Goal: Book appointment/travel/reservation

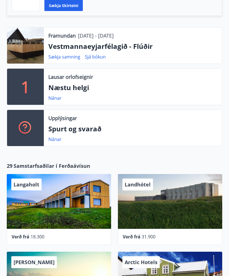
scroll to position [194, 0]
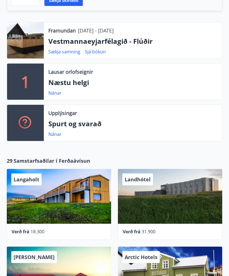
click at [178, 251] on div "Arctic Hotels" at bounding box center [170, 273] width 104 height 55
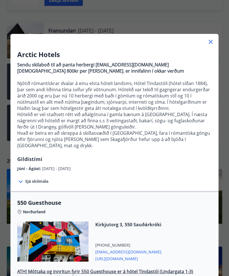
click at [212, 43] on icon at bounding box center [210, 42] width 4 height 4
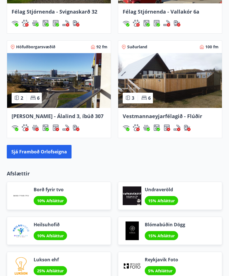
scroll to position [610, 0]
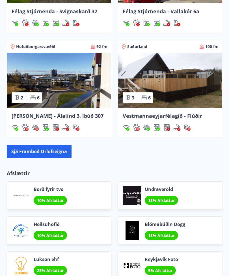
click at [72, 91] on img at bounding box center [59, 80] width 104 height 55
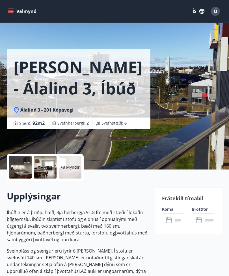
click at [193, 199] on p "Frátekið tímabil" at bounding box center [188, 198] width 53 height 7
click at [10, 10] on icon "menu" at bounding box center [11, 11] width 6 height 6
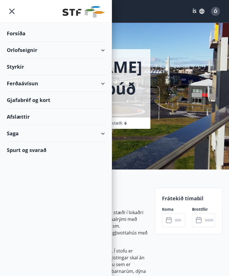
click at [101, 53] on div "Orlofseignir" at bounding box center [56, 50] width 98 height 17
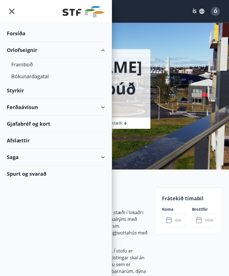
click at [25, 67] on div "Framboð" at bounding box center [55, 64] width 89 height 12
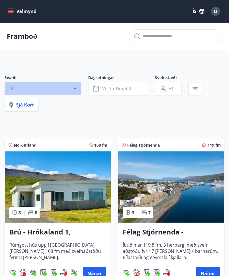
click at [75, 88] on icon "button" at bounding box center [75, 89] width 6 height 6
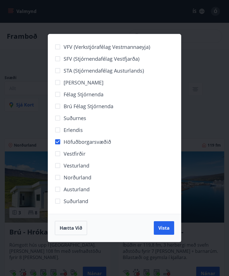
click at [166, 227] on span "Vista" at bounding box center [163, 228] width 11 height 6
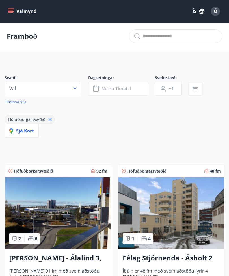
click at [97, 90] on icon "button" at bounding box center [96, 88] width 7 height 7
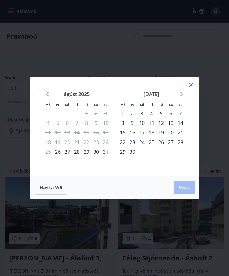
click at [186, 87] on div "[DATE] 1 2 3 4 5 6 7 8 9 10 11 12 13 14 15 16 17 18 19 20 21 22 23 24 25 26 27 …" at bounding box center [151, 130] width 75 height 93
click at [191, 85] on icon at bounding box center [190, 84] width 1 height 1
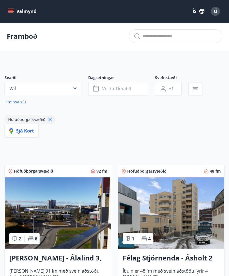
click at [97, 90] on icon "button" at bounding box center [96, 88] width 7 height 7
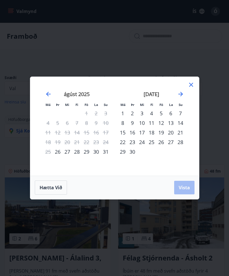
click at [178, 95] on icon "Move forward to switch to the next month." at bounding box center [180, 94] width 7 height 7
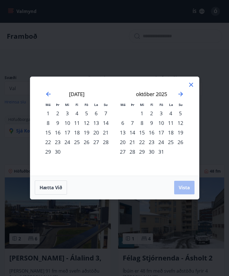
click at [179, 94] on icon "Move forward to switch to the next month." at bounding box center [180, 94] width 5 height 5
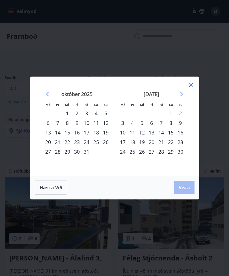
click at [169, 153] on div "29" at bounding box center [171, 152] width 10 height 10
click at [170, 149] on div "29" at bounding box center [171, 152] width 10 height 10
click at [189, 88] on icon at bounding box center [190, 84] width 7 height 7
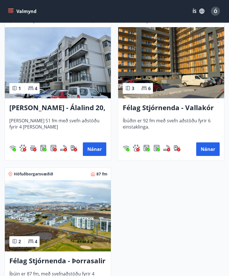
scroll to position [609, 0]
click at [96, 148] on button "Nánar" at bounding box center [94, 149] width 23 height 14
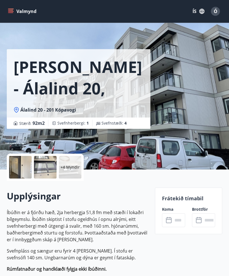
click at [24, 168] on div at bounding box center [20, 167] width 23 height 23
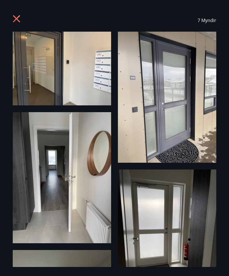
click at [17, 19] on icon at bounding box center [16, 18] width 1 height 1
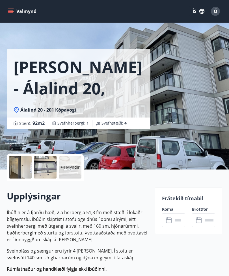
scroll to position [18, 0]
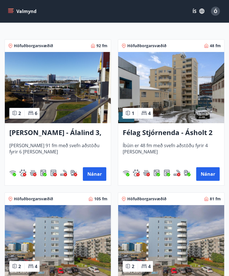
click at [69, 96] on img at bounding box center [58, 87] width 106 height 71
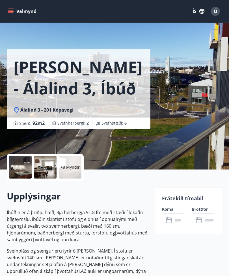
click at [22, 167] on div at bounding box center [20, 167] width 23 height 23
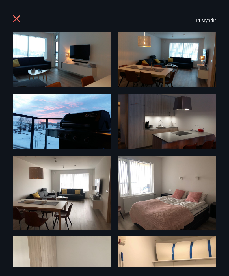
click at [19, 22] on icon at bounding box center [17, 19] width 9 height 9
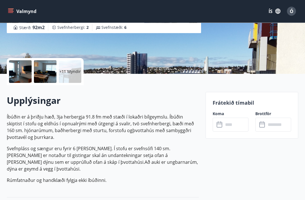
scroll to position [96, 0]
click at [220, 126] on icon at bounding box center [220, 124] width 7 height 7
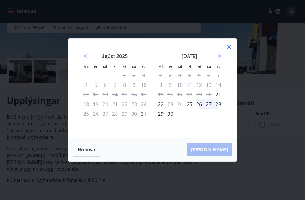
click at [219, 58] on icon "Move forward to switch to the next month." at bounding box center [218, 56] width 5 height 5
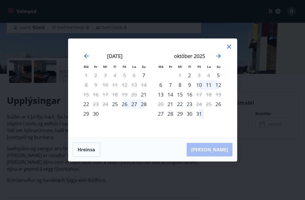
click at [218, 59] on icon "Move forward to switch to the next month." at bounding box center [218, 56] width 7 height 7
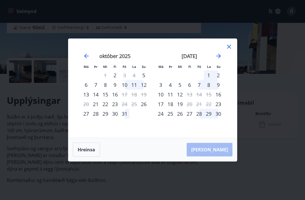
click at [209, 118] on div "29" at bounding box center [209, 114] width 10 height 10
click at [199, 118] on div "28" at bounding box center [199, 114] width 10 height 10
click at [219, 58] on icon "Move forward to switch to the next month." at bounding box center [218, 56] width 5 height 5
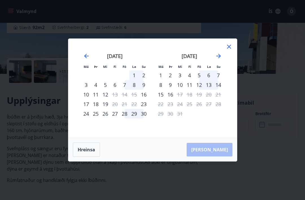
click at [86, 59] on icon "Move backward to switch to the previous month." at bounding box center [86, 56] width 7 height 7
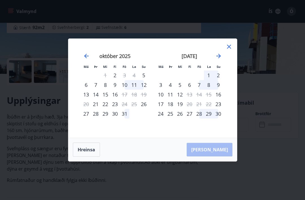
click at [200, 118] on div "28" at bounding box center [199, 114] width 10 height 10
click at [209, 118] on div "29" at bounding box center [209, 114] width 10 height 10
click at [218, 118] on div "30" at bounding box center [218, 114] width 10 height 10
click at [181, 118] on div "26" at bounding box center [180, 114] width 10 height 10
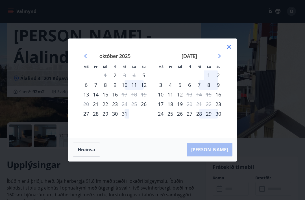
scroll to position [31, 0]
click at [228, 47] on icon at bounding box center [228, 46] width 1 height 1
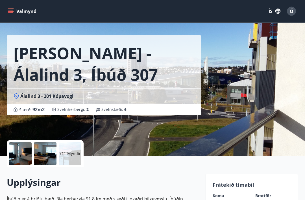
scroll to position [0, 0]
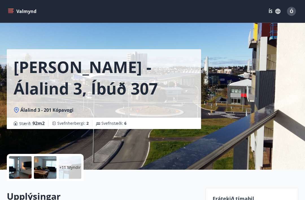
click at [11, 11] on icon "menu" at bounding box center [11, 11] width 6 height 6
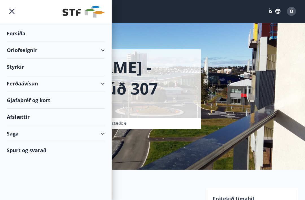
click at [102, 51] on div "Orlofseignir" at bounding box center [56, 50] width 98 height 17
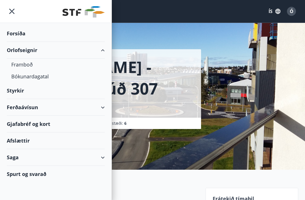
click at [42, 79] on div "Bókunardagatal" at bounding box center [55, 76] width 89 height 12
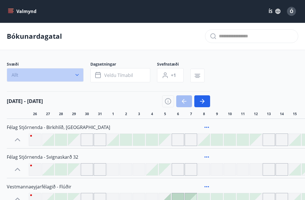
click at [78, 78] on button "Allt" at bounding box center [45, 75] width 77 height 14
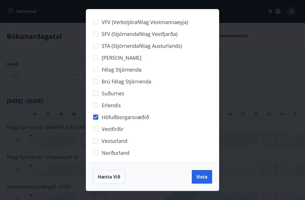
click at [202, 177] on span "Vista" at bounding box center [201, 176] width 11 height 6
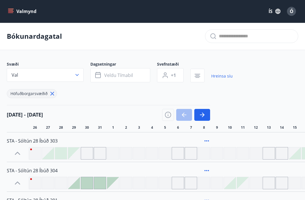
click at [77, 78] on button "Val" at bounding box center [45, 75] width 77 height 14
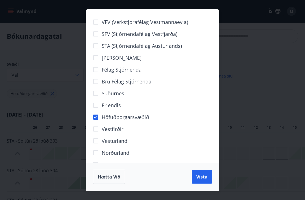
click at [228, 94] on div "VFV (Verkstjórafélag Vestmannaeyja) SFV (Stjórnendafélag Vestfjarða) STA (Stjór…" at bounding box center [152, 100] width 305 height 200
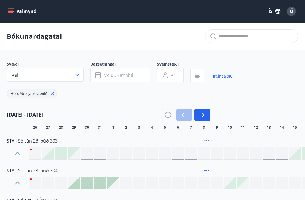
click at [11, 11] on icon "menu" at bounding box center [11, 11] width 6 height 6
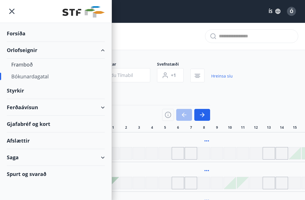
click at [30, 66] on div "Framboð" at bounding box center [55, 64] width 89 height 12
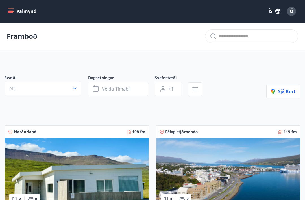
click at [73, 88] on icon "button" at bounding box center [75, 89] width 6 height 6
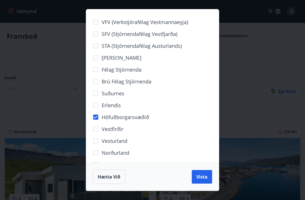
click at [203, 174] on span "Vista" at bounding box center [201, 176] width 11 height 6
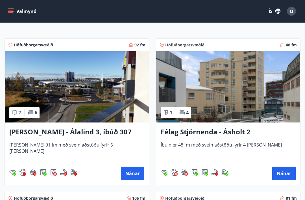
scroll to position [100, 0]
click at [11, 10] on icon "menu" at bounding box center [11, 11] width 6 height 6
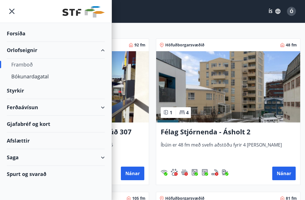
click at [39, 77] on div "Bókunardagatal" at bounding box center [55, 76] width 89 height 12
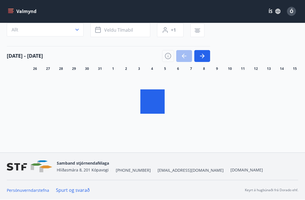
scroll to position [23, 0]
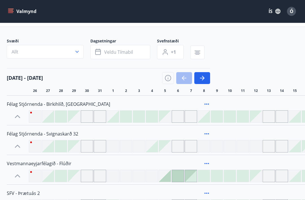
click at [77, 51] on icon "button" at bounding box center [77, 52] width 6 height 6
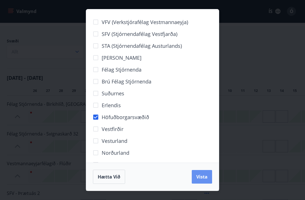
click at [202, 180] on span "Vista" at bounding box center [201, 176] width 11 height 6
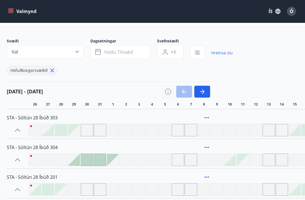
click at [98, 56] on button "Veldu tímabil" at bounding box center [120, 52] width 60 height 14
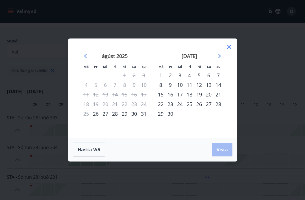
click at [218, 59] on icon "Move forward to switch to the next month." at bounding box center [218, 56] width 7 height 7
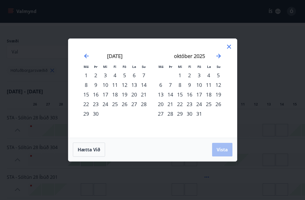
click at [216, 59] on icon "Move forward to switch to the next month." at bounding box center [218, 56] width 7 height 7
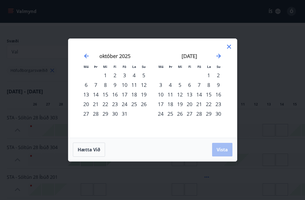
click at [209, 118] on div "29" at bounding box center [209, 114] width 10 height 10
click at [217, 118] on div "30" at bounding box center [218, 114] width 10 height 10
click at [228, 50] on icon at bounding box center [229, 46] width 7 height 7
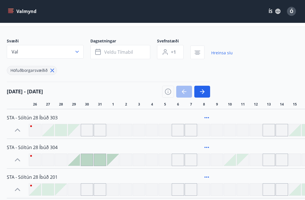
click at [78, 52] on icon "button" at bounding box center [77, 52] width 6 height 6
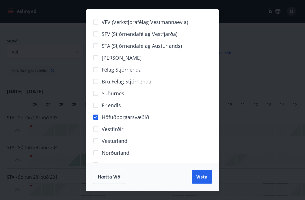
click at [202, 180] on span "Vista" at bounding box center [201, 176] width 11 height 6
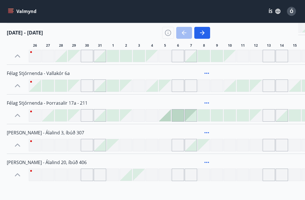
scroll to position [209, 0]
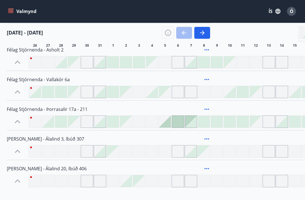
click at [16, 150] on icon at bounding box center [17, 151] width 9 height 9
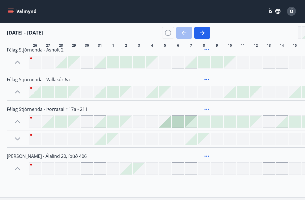
click at [15, 139] on icon at bounding box center [17, 138] width 9 height 9
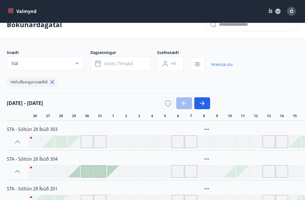
scroll to position [0, 0]
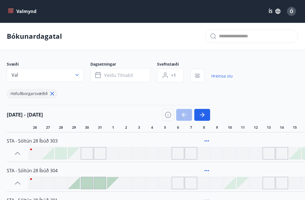
click at [99, 77] on icon "button" at bounding box center [98, 75] width 6 height 6
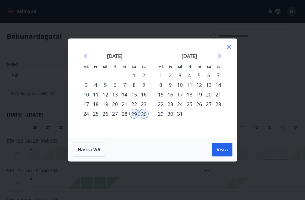
click at [158, 77] on div "1" at bounding box center [161, 75] width 10 height 10
click at [136, 113] on div "29" at bounding box center [134, 114] width 10 height 10
click at [143, 116] on div "30" at bounding box center [144, 114] width 10 height 10
click at [224, 149] on span "Vista" at bounding box center [222, 149] width 11 height 6
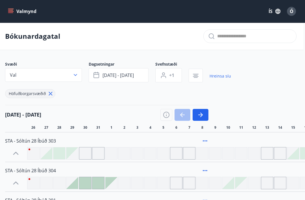
scroll to position [9, 2]
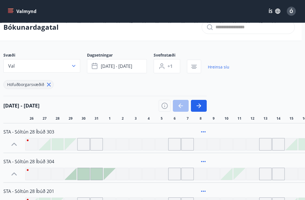
click at [197, 107] on icon "button" at bounding box center [199, 105] width 7 height 7
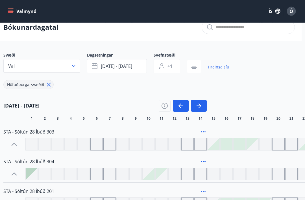
scroll to position [9, 3]
click at [199, 107] on icon "button" at bounding box center [199, 105] width 3 height 5
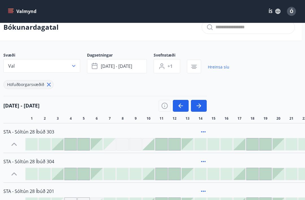
click at [200, 106] on icon "button" at bounding box center [199, 105] width 3 height 5
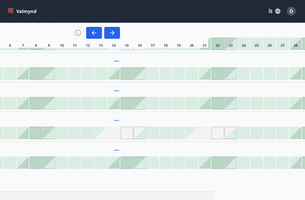
scroll to position [198, 113]
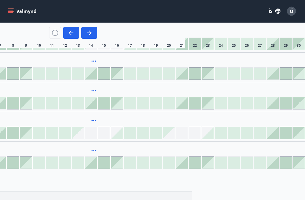
click at [228, 136] on div at bounding box center [286, 133] width 12 height 12
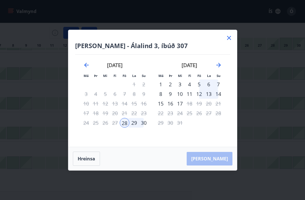
click at [137, 127] on div "29" at bounding box center [134, 123] width 10 height 10
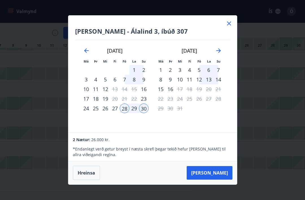
click at [135, 113] on div "29" at bounding box center [134, 108] width 10 height 10
click at [228, 25] on icon at bounding box center [229, 23] width 4 height 4
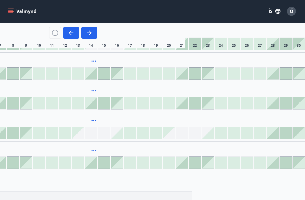
scroll to position [198, 113]
click at [228, 135] on div at bounding box center [286, 133] width 12 height 12
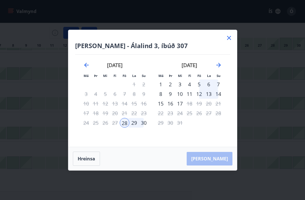
click at [136, 127] on div "29" at bounding box center [134, 123] width 10 height 10
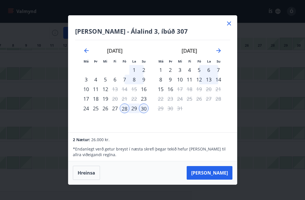
click at [135, 113] on div "29" at bounding box center [134, 108] width 10 height 10
click at [227, 27] on icon at bounding box center [229, 23] width 7 height 7
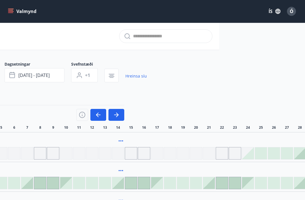
scroll to position [0, 0]
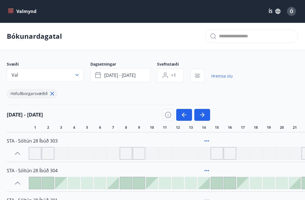
click at [12, 10] on icon "menu" at bounding box center [10, 10] width 5 height 1
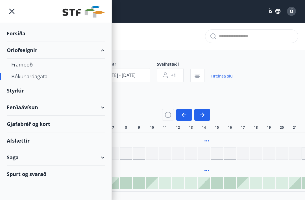
click at [46, 80] on div "Bókunardagatal" at bounding box center [55, 76] width 89 height 12
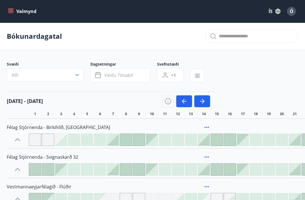
click at [78, 76] on icon "button" at bounding box center [77, 75] width 6 height 6
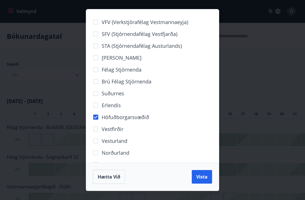
click at [205, 175] on span "Vista" at bounding box center [201, 176] width 11 height 6
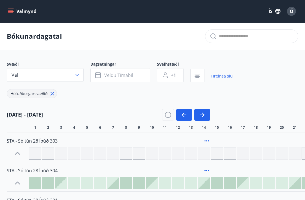
click at [99, 75] on icon "button" at bounding box center [98, 75] width 7 height 7
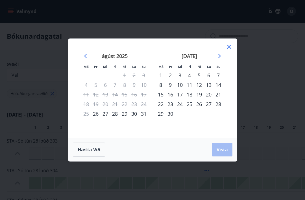
click at [216, 57] on icon "Move forward to switch to the next month." at bounding box center [218, 56] width 7 height 7
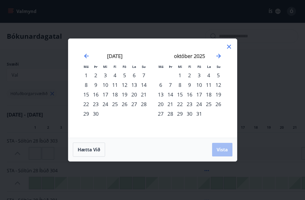
click at [215, 57] on icon "Move forward to switch to the next month." at bounding box center [218, 56] width 7 height 7
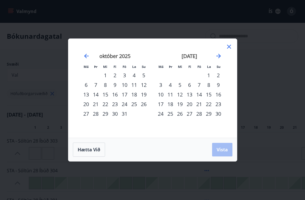
click at [209, 116] on div "29" at bounding box center [209, 114] width 10 height 10
click at [218, 116] on div "30" at bounding box center [218, 114] width 10 height 10
click at [227, 149] on span "Vista" at bounding box center [222, 149] width 11 height 6
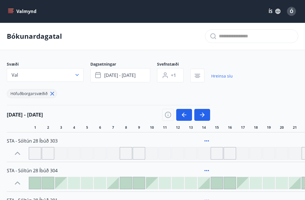
click at [198, 77] on icon "button" at bounding box center [198, 76] width 6 height 1
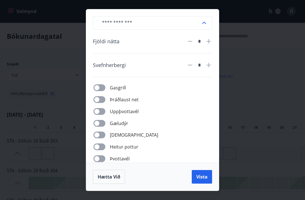
click at [228, 96] on div "​ Fjöldi nátta * Svefnherbergi * Gasgrill Þráðlaust net Uppþvottavél Gæludýr Þu…" at bounding box center [152, 100] width 305 height 200
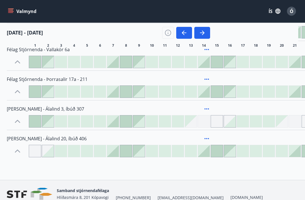
scroll to position [210, 0]
click at [21, 122] on icon at bounding box center [17, 120] width 9 height 9
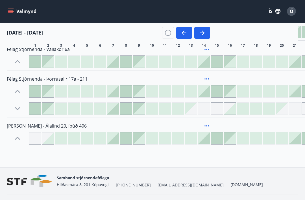
scroll to position [207, 0]
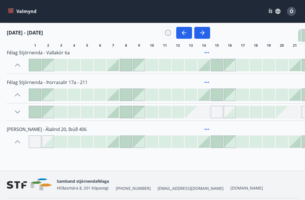
click at [19, 113] on icon at bounding box center [17, 111] width 9 height 9
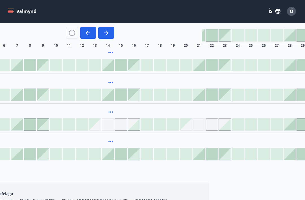
scroll to position [207, 113]
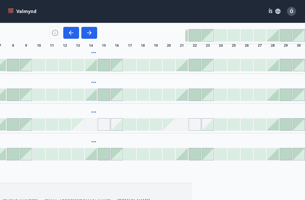
click at [228, 128] on div at bounding box center [286, 124] width 12 height 12
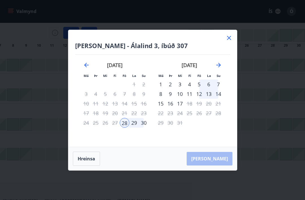
click at [132, 127] on div "29" at bounding box center [134, 123] width 10 height 10
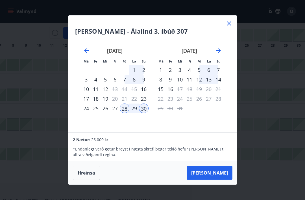
click at [220, 179] on button "[PERSON_NAME]" at bounding box center [210, 173] width 46 height 14
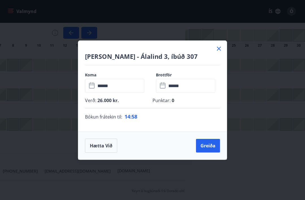
scroll to position [189, 113]
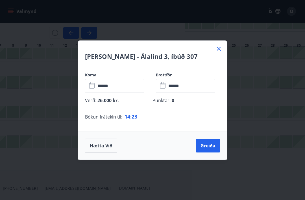
click at [93, 89] on icon at bounding box center [92, 85] width 7 height 7
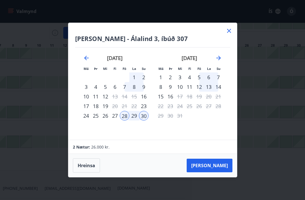
click at [136, 120] on div "29" at bounding box center [134, 116] width 10 height 10
click at [220, 172] on button "[PERSON_NAME]" at bounding box center [210, 165] width 46 height 14
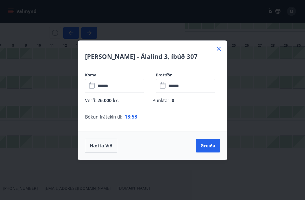
click at [228, 55] on div "[PERSON_NAME] 3, íbúð 307 Koma ​ ****** ​ Brottför ​ ****** ​ Verð : 26.000 kr.…" at bounding box center [152, 100] width 305 height 200
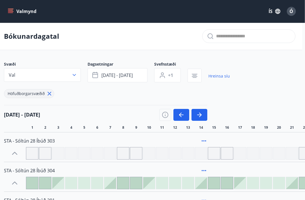
scroll to position [0, 0]
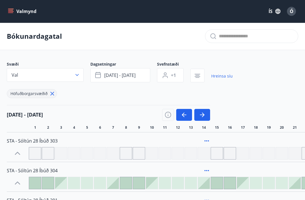
click at [97, 76] on icon "button" at bounding box center [98, 75] width 7 height 7
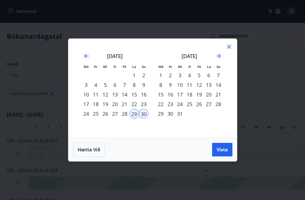
click at [161, 76] on div "1" at bounding box center [161, 75] width 10 height 10
click at [134, 116] on div "29" at bounding box center [134, 114] width 10 height 10
click at [145, 115] on div "30" at bounding box center [144, 114] width 10 height 10
click at [159, 75] on div "1" at bounding box center [161, 75] width 10 height 10
click at [134, 114] on div "29" at bounding box center [134, 114] width 10 height 10
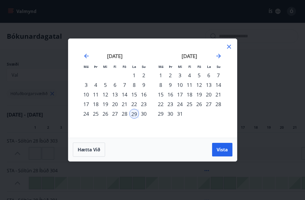
click at [146, 117] on div "30" at bounding box center [144, 114] width 10 height 10
click at [223, 148] on span "Vista" at bounding box center [222, 149] width 11 height 6
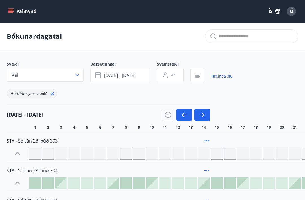
click at [13, 10] on icon "menu" at bounding box center [11, 11] width 6 height 6
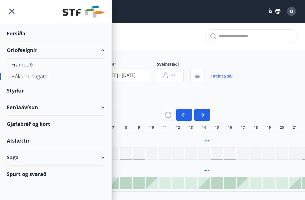
click at [29, 65] on div "Framboð" at bounding box center [55, 64] width 89 height 12
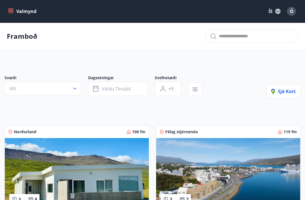
click at [75, 90] on icon "button" at bounding box center [75, 89] width 6 height 6
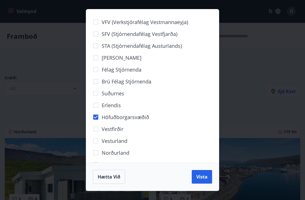
click at [205, 176] on span "Vista" at bounding box center [201, 176] width 11 height 6
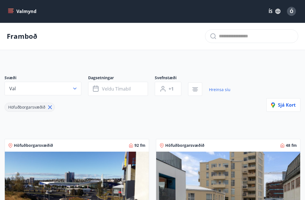
click at [96, 87] on icon "button" at bounding box center [96, 88] width 7 height 7
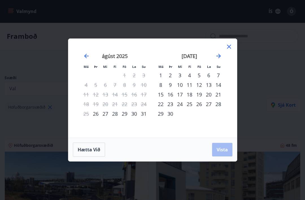
click at [217, 57] on icon "Move forward to switch to the next month." at bounding box center [218, 56] width 7 height 7
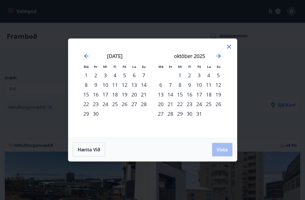
click at [217, 56] on icon "Move forward to switch to the next month." at bounding box center [218, 56] width 5 height 5
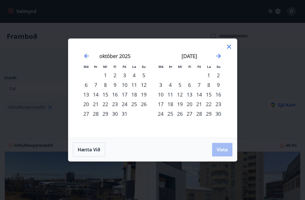
click at [209, 114] on div "29" at bounding box center [209, 114] width 10 height 10
click at [218, 114] on div "30" at bounding box center [218, 114] width 10 height 10
click at [226, 148] on span "Vista" at bounding box center [222, 149] width 11 height 6
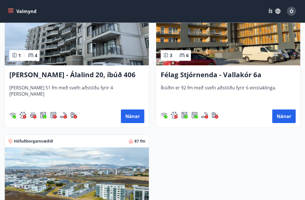
scroll to position [463, 0]
click at [135, 114] on button "Nánar" at bounding box center [132, 116] width 23 height 14
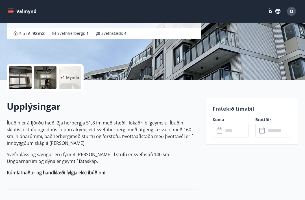
scroll to position [97, 0]
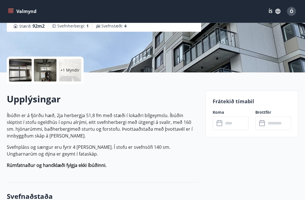
click at [220, 125] on icon at bounding box center [220, 123] width 7 height 7
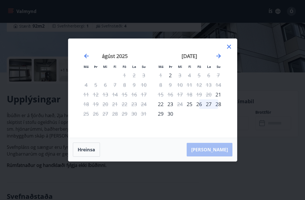
click at [218, 59] on icon "Move forward to switch to the next month." at bounding box center [218, 56] width 7 height 7
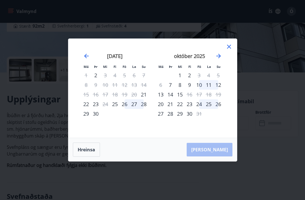
click at [216, 59] on icon "Move forward to switch to the next month." at bounding box center [218, 56] width 7 height 7
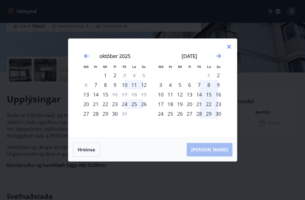
click at [228, 50] on icon at bounding box center [229, 46] width 7 height 7
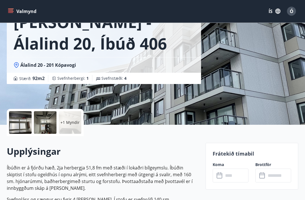
scroll to position [12, 0]
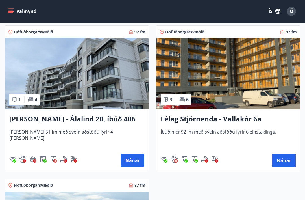
scroll to position [420, 0]
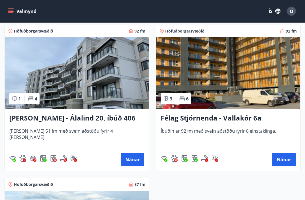
click at [139, 161] on button "Nánar" at bounding box center [132, 160] width 23 height 14
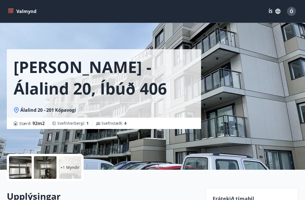
click at [228, 126] on div "[PERSON_NAME] - Álalind 20, íbúð 406 Álalind 20 - 201 Kópavogi Stærð : 92 m2 Sv…" at bounding box center [152, 84] width 291 height 169
click at [23, 166] on div at bounding box center [20, 167] width 23 height 23
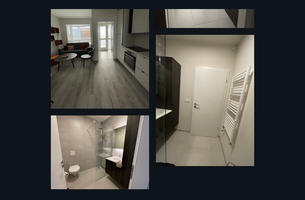
scroll to position [272, 0]
click at [228, 91] on div "7 Myndir" at bounding box center [152, 100] width 305 height 182
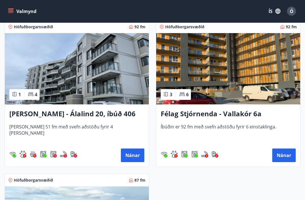
scroll to position [425, 0]
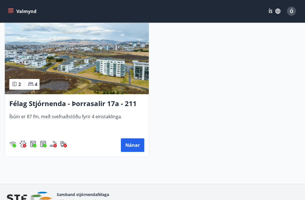
click at [114, 68] on img at bounding box center [77, 58] width 144 height 71
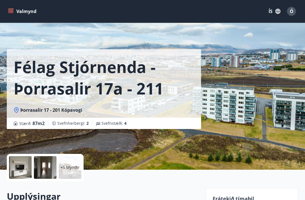
click at [26, 167] on div at bounding box center [20, 167] width 23 height 23
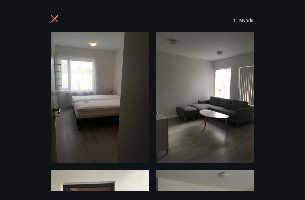
click at [93, 124] on img at bounding box center [100, 97] width 98 height 131
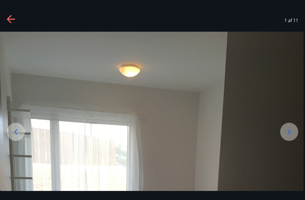
click at [228, 136] on icon at bounding box center [289, 131] width 9 height 9
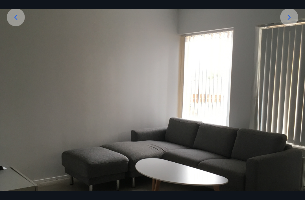
scroll to position [125, 0]
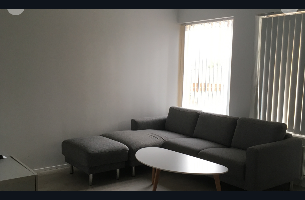
click at [228, 15] on div at bounding box center [289, 6] width 18 height 18
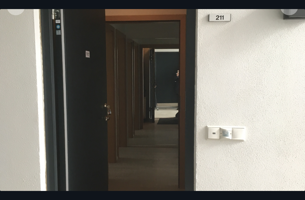
click at [228, 15] on div at bounding box center [289, 6] width 18 height 18
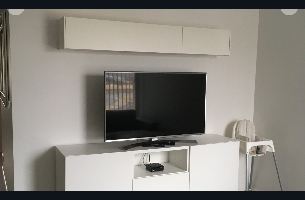
click at [228, 15] on div at bounding box center [289, 6] width 18 height 18
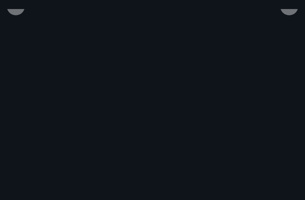
click at [228, 15] on div at bounding box center [289, 6] width 18 height 18
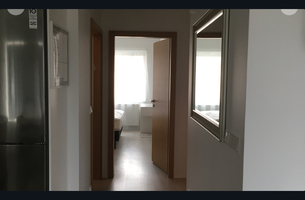
click at [228, 15] on div at bounding box center [289, 6] width 18 height 18
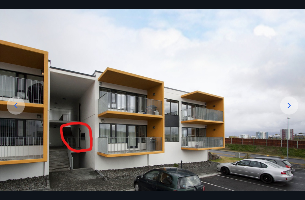
scroll to position [0, 0]
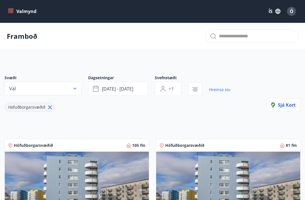
click at [75, 92] on button "Val" at bounding box center [43, 89] width 77 height 14
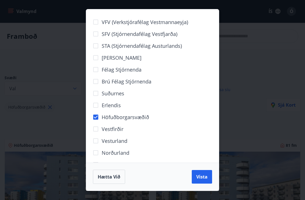
click at [228, 126] on div "VFV (Verkstjórafélag Vestmannaeyja) SFV (Stjórnendafélag Vestfjarða) STA (Stjór…" at bounding box center [152, 100] width 305 height 200
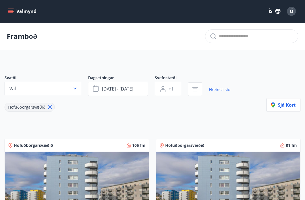
click at [96, 91] on icon "button" at bounding box center [96, 89] width 6 height 6
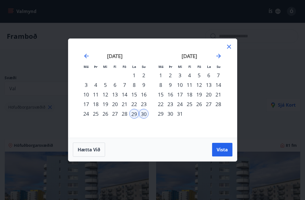
click at [161, 76] on div "1" at bounding box center [161, 75] width 10 height 10
click at [228, 44] on icon at bounding box center [229, 46] width 7 height 7
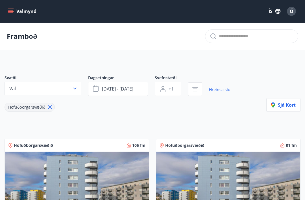
click at [163, 103] on div "Höfuðborgarsvæðið" at bounding box center [118, 104] width 226 height 16
click at [139, 88] on button "[DATE] - [DATE]" at bounding box center [118, 89] width 60 height 14
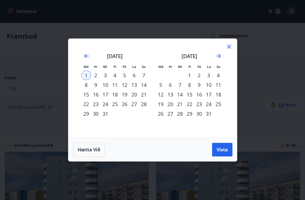
click at [84, 57] on icon "Move backward to switch to the previous month." at bounding box center [86, 56] width 7 height 7
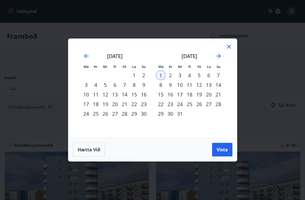
click at [138, 115] on div "29" at bounding box center [134, 114] width 10 height 10
click at [145, 115] on div "30" at bounding box center [144, 114] width 10 height 10
click at [228, 80] on div "Má Þr Mi Fi Fö La Su Má Þr Mi Fi Fö La Su [DATE] 1 2 3 4 5 6 7 8 9 10 11 12 13 …" at bounding box center [152, 100] width 305 height 200
click at [226, 43] on icon at bounding box center [229, 46] width 7 height 7
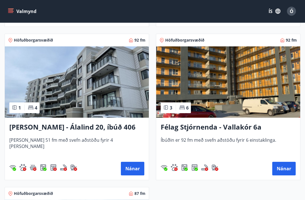
scroll to position [413, 0]
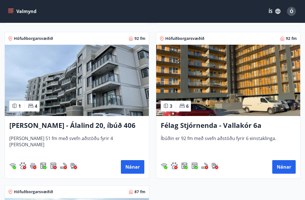
click at [133, 166] on button "Nánar" at bounding box center [132, 167] width 23 height 14
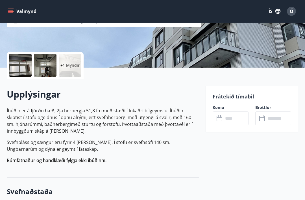
scroll to position [109, 0]
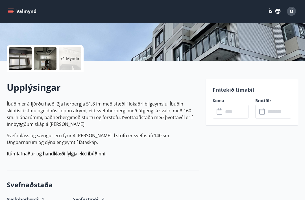
click at [219, 114] on icon at bounding box center [220, 112] width 6 height 6
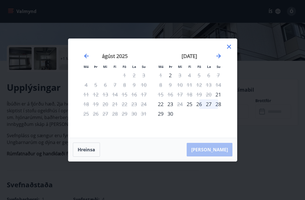
click at [218, 59] on icon "Move forward to switch to the next month." at bounding box center [218, 56] width 7 height 7
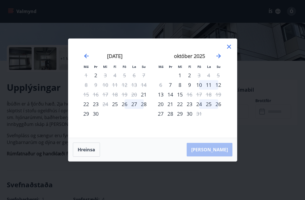
click at [217, 59] on icon "Move forward to switch to the next month." at bounding box center [218, 56] width 7 height 7
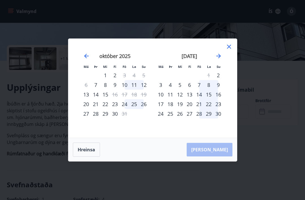
click at [212, 118] on div "29" at bounding box center [209, 114] width 10 height 10
click at [216, 118] on div "30" at bounding box center [218, 114] width 10 height 10
click at [228, 50] on icon at bounding box center [229, 46] width 7 height 7
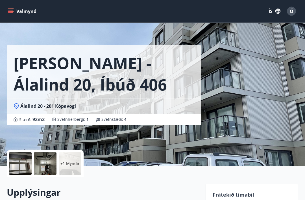
scroll to position [0, 0]
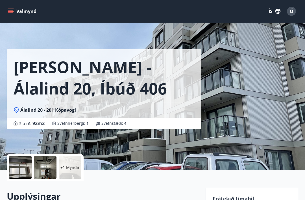
click at [11, 16] on button "Valmynd" at bounding box center [23, 11] width 32 height 10
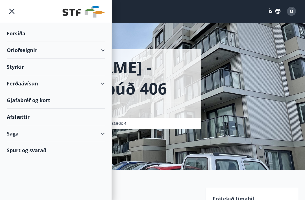
click at [96, 92] on div "Gjafabréf og kort" at bounding box center [56, 100] width 98 height 17
click at [41, 102] on div "Gjafabréf og kort" at bounding box center [56, 100] width 98 height 17
click at [102, 134] on div "Saga" at bounding box center [56, 133] width 98 height 17
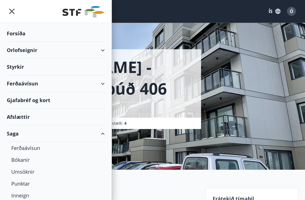
click at [14, 42] on div "Styrkir" at bounding box center [56, 33] width 98 height 17
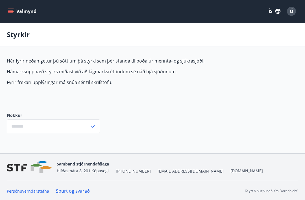
type input "***"
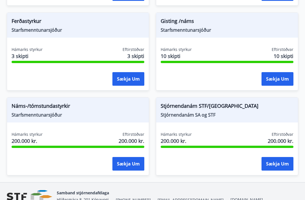
scroll to position [734, 0]
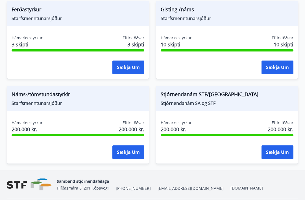
click at [228, 182] on nav "Samband stjórnendafélaga [STREET_ADDRESS] [PHONE_NUMBER] [EMAIL_ADDRESS][DOMAIN…" at bounding box center [152, 184] width 291 height 14
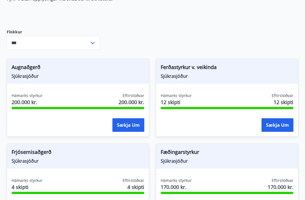
scroll to position [0, 0]
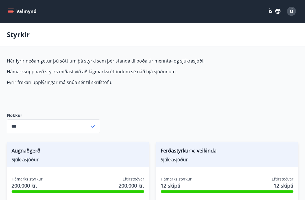
click at [10, 13] on icon "menu" at bounding box center [10, 12] width 5 height 1
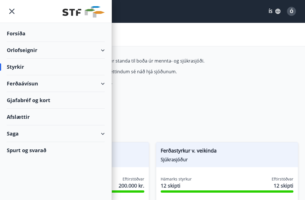
click at [104, 49] on div "Orlofseignir" at bounding box center [56, 50] width 98 height 17
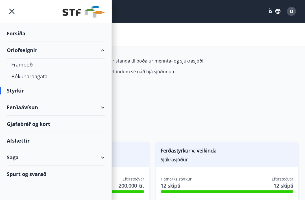
click at [41, 79] on div "Bókunardagatal" at bounding box center [55, 76] width 89 height 12
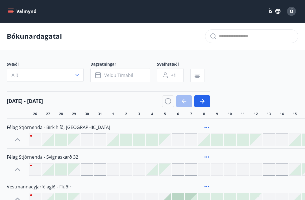
click at [77, 76] on icon "button" at bounding box center [77, 75] width 6 height 6
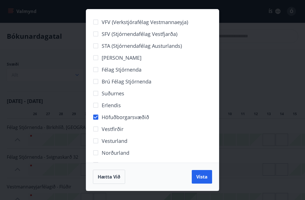
click at [206, 176] on span "Vista" at bounding box center [201, 176] width 11 height 6
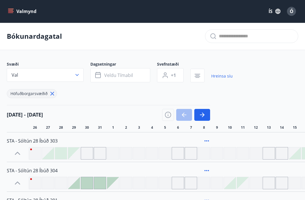
click at [12, 12] on icon "menu" at bounding box center [10, 12] width 5 height 1
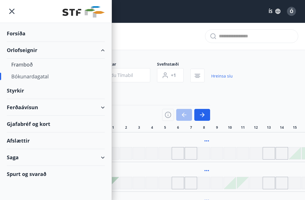
click at [25, 64] on div "Framboð" at bounding box center [55, 64] width 89 height 12
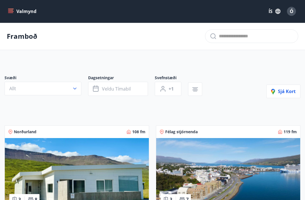
click at [77, 89] on icon "button" at bounding box center [75, 89] width 6 height 6
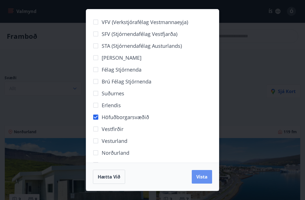
click at [204, 178] on span "Vista" at bounding box center [201, 176] width 11 height 6
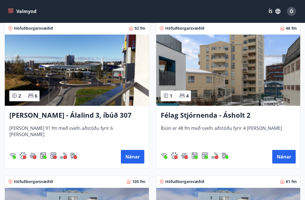
scroll to position [111, 0]
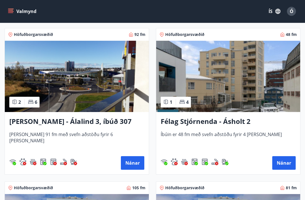
click at [134, 163] on button "Nánar" at bounding box center [132, 163] width 23 height 14
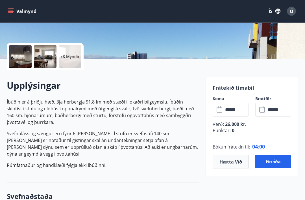
scroll to position [111, 0]
click at [228, 112] on icon at bounding box center [262, 109] width 7 height 7
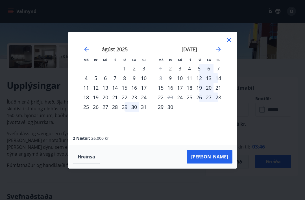
click at [217, 53] on icon "Move forward to switch to the next month." at bounding box center [218, 49] width 7 height 7
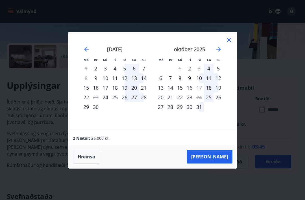
click at [216, 53] on icon "Move forward to switch to the next month." at bounding box center [218, 49] width 7 height 7
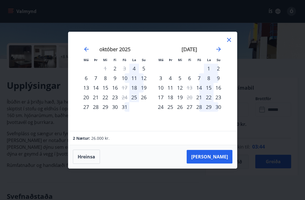
click at [217, 53] on icon "Move forward to switch to the next month." at bounding box center [218, 49] width 7 height 7
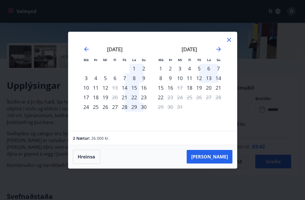
click at [161, 73] on div "1" at bounding box center [161, 69] width 10 height 10
click at [160, 73] on div "1" at bounding box center [161, 69] width 10 height 10
click at [228, 43] on icon at bounding box center [229, 39] width 7 height 7
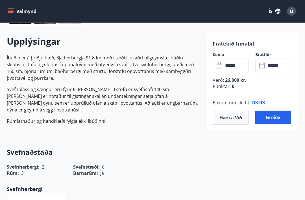
scroll to position [155, 0]
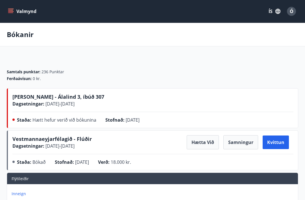
click at [12, 13] on icon "menu" at bounding box center [10, 12] width 5 height 1
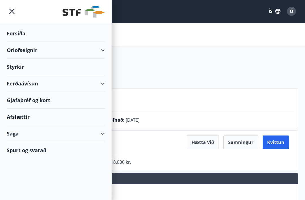
click at [104, 52] on div "Orlofseignir" at bounding box center [56, 50] width 98 height 17
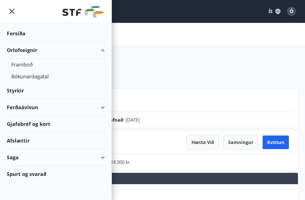
click at [29, 66] on div "Framboð" at bounding box center [55, 64] width 89 height 12
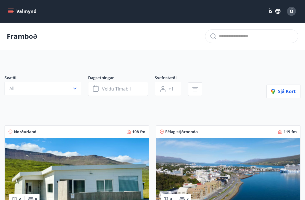
click at [77, 92] on button "Allt" at bounding box center [43, 89] width 77 height 14
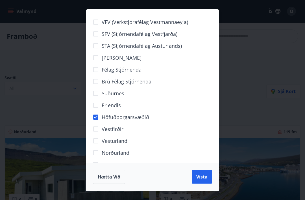
click at [204, 180] on button "Vista" at bounding box center [202, 177] width 20 height 14
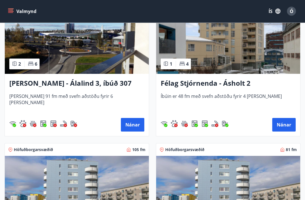
scroll to position [149, 0]
click at [134, 123] on button "Nánar" at bounding box center [132, 125] width 23 height 14
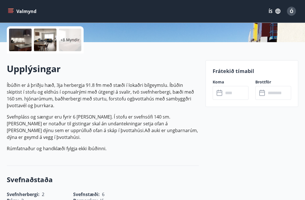
scroll to position [127, 0]
click at [220, 96] on icon at bounding box center [220, 92] width 7 height 7
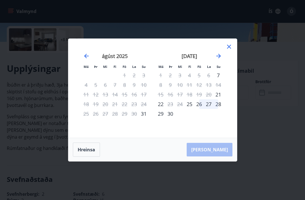
click at [215, 59] on icon "Move forward to switch to the next month." at bounding box center [218, 56] width 7 height 7
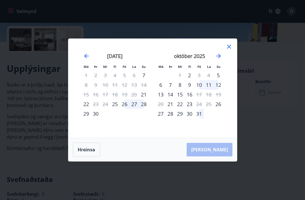
click at [216, 59] on icon "Move forward to switch to the next month." at bounding box center [218, 56] width 7 height 7
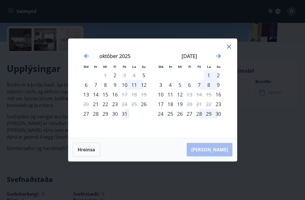
click at [218, 118] on div "30" at bounding box center [218, 114] width 10 height 10
click at [209, 118] on div "29" at bounding box center [209, 114] width 10 height 10
click at [200, 118] on div "28" at bounding box center [199, 114] width 10 height 10
click at [207, 118] on div "29" at bounding box center [209, 114] width 10 height 10
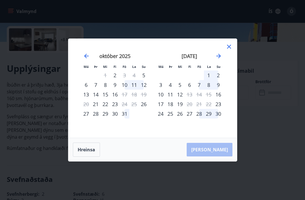
click at [218, 118] on div "30" at bounding box center [218, 114] width 10 height 10
click at [202, 118] on div "28" at bounding box center [199, 114] width 10 height 10
click at [209, 118] on div "29" at bounding box center [209, 114] width 10 height 10
click at [217, 118] on div "30" at bounding box center [218, 114] width 10 height 10
click at [87, 156] on button "Hreinsa" at bounding box center [86, 149] width 27 height 14
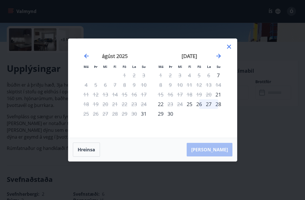
click at [228, 50] on icon at bounding box center [229, 46] width 7 height 7
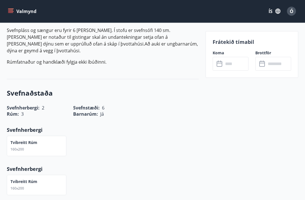
click at [219, 66] on icon at bounding box center [220, 64] width 6 height 6
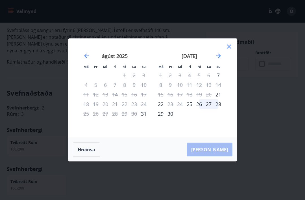
scroll to position [214, 0]
click at [228, 47] on icon at bounding box center [229, 46] width 7 height 7
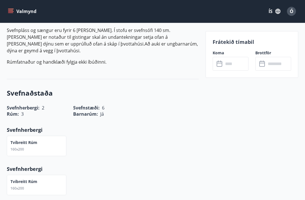
click at [221, 64] on icon at bounding box center [220, 63] width 7 height 7
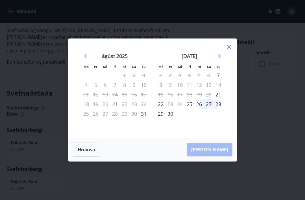
click at [219, 57] on icon "Move forward to switch to the next month." at bounding box center [218, 56] width 7 height 7
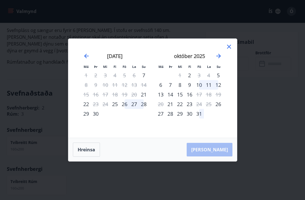
click at [217, 55] on icon "Move forward to switch to the next month." at bounding box center [218, 56] width 7 height 7
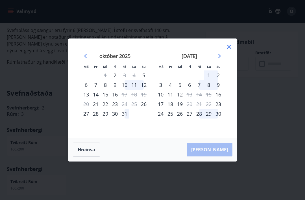
click at [209, 115] on div "29" at bounding box center [209, 114] width 10 height 10
click at [202, 114] on div "28" at bounding box center [199, 114] width 10 height 10
click at [201, 114] on div "28" at bounding box center [199, 114] width 10 height 10
click at [209, 114] on div "29" at bounding box center [209, 114] width 10 height 10
click at [218, 116] on div "30" at bounding box center [218, 114] width 10 height 10
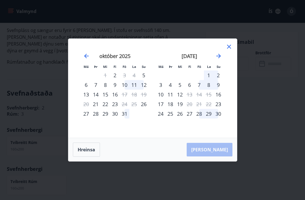
click at [202, 113] on div "28" at bounding box center [199, 114] width 10 height 10
click at [207, 115] on div "29" at bounding box center [209, 114] width 10 height 10
click at [218, 116] on div "30" at bounding box center [218, 114] width 10 height 10
click at [218, 114] on div "30" at bounding box center [218, 114] width 10 height 10
click at [173, 114] on div "25" at bounding box center [170, 114] width 10 height 10
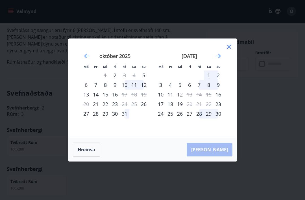
click at [171, 115] on div "25" at bounding box center [170, 114] width 10 height 10
click at [228, 48] on icon at bounding box center [229, 46] width 7 height 7
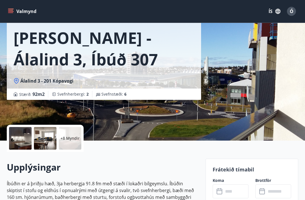
scroll to position [0, 0]
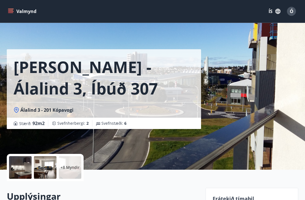
click at [13, 10] on icon "menu" at bounding box center [10, 10] width 5 height 1
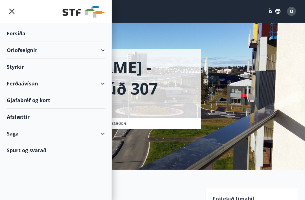
click at [104, 49] on div "Orlofseignir" at bounding box center [56, 50] width 98 height 17
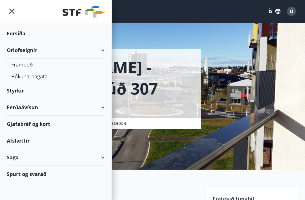
click at [44, 78] on div "Bókunardagatal" at bounding box center [55, 76] width 89 height 12
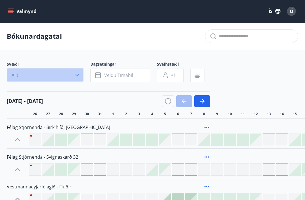
click at [78, 76] on icon "button" at bounding box center [77, 75] width 6 height 6
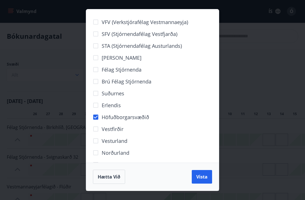
click at [202, 175] on span "Vista" at bounding box center [201, 176] width 11 height 6
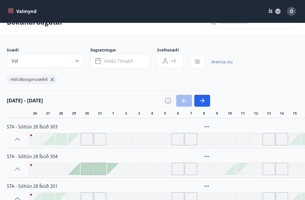
scroll to position [14, 0]
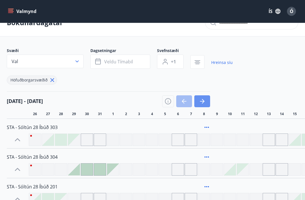
click at [203, 100] on icon "button" at bounding box center [203, 101] width 3 height 5
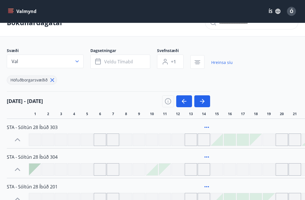
click at [202, 100] on icon "button" at bounding box center [202, 101] width 7 height 7
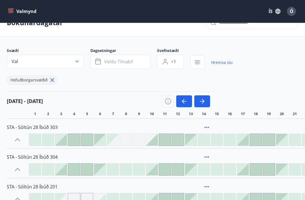
click at [199, 101] on icon "button" at bounding box center [202, 101] width 7 height 7
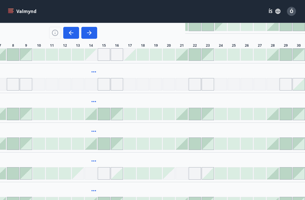
scroll to position [187, 113]
click at [228, 175] on div at bounding box center [273, 173] width 12 height 12
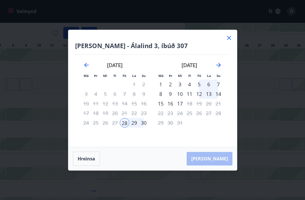
click at [136, 127] on div "29" at bounding box center [134, 123] width 10 height 10
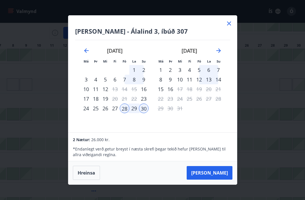
click at [162, 75] on div "1" at bounding box center [161, 70] width 10 height 10
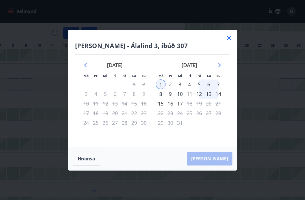
click at [220, 169] on div "[PERSON_NAME]" at bounding box center [152, 158] width 169 height 23
click at [217, 170] on div "[PERSON_NAME]" at bounding box center [152, 158] width 169 height 23
click at [218, 170] on div "[PERSON_NAME]" at bounding box center [152, 158] width 169 height 23
click at [224, 170] on div "[PERSON_NAME]" at bounding box center [152, 158] width 169 height 23
click at [226, 169] on div "[PERSON_NAME]" at bounding box center [152, 158] width 169 height 23
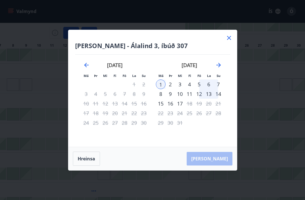
click at [219, 169] on div "[PERSON_NAME]" at bounding box center [152, 158] width 169 height 23
click at [219, 168] on div "[PERSON_NAME]" at bounding box center [152, 158] width 169 height 23
click at [219, 170] on div "[PERSON_NAME]" at bounding box center [152, 158] width 169 height 23
click at [79, 165] on button "Hreinsa" at bounding box center [86, 158] width 27 height 14
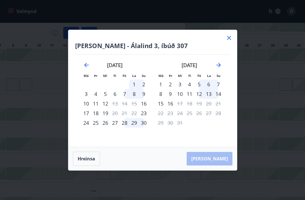
click at [135, 127] on div "29" at bounding box center [134, 123] width 10 height 10
click at [137, 127] on div "29" at bounding box center [134, 123] width 10 height 10
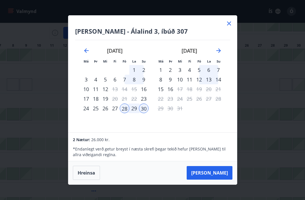
click at [161, 75] on div "1" at bounding box center [161, 70] width 10 height 10
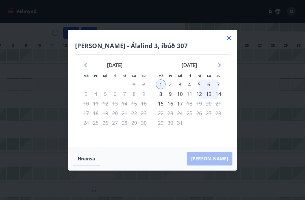
click at [86, 165] on button "Hreinsa" at bounding box center [86, 158] width 27 height 14
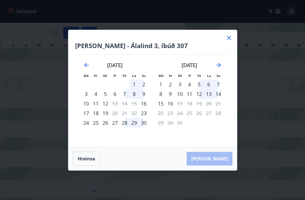
click at [128, 127] on div "28" at bounding box center [125, 123] width 10 height 10
click at [143, 127] on div "30" at bounding box center [144, 123] width 10 height 10
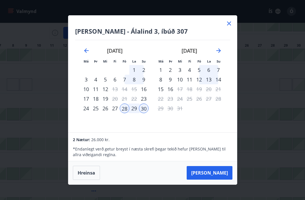
click at [161, 75] on div "1" at bounding box center [161, 70] width 10 height 10
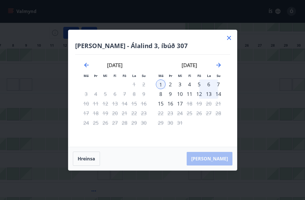
click at [162, 89] on div "1" at bounding box center [161, 84] width 10 height 10
click at [134, 127] on div "29" at bounding box center [134, 123] width 10 height 10
click at [88, 165] on button "Hreinsa" at bounding box center [86, 158] width 27 height 14
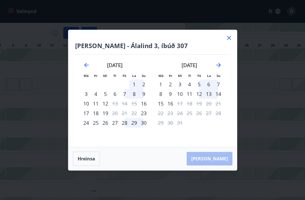
click at [88, 165] on button "Hreinsa" at bounding box center [86, 158] width 27 height 14
click at [128, 127] on div "28" at bounding box center [125, 123] width 10 height 10
click at [143, 127] on div "30" at bounding box center [144, 123] width 10 height 10
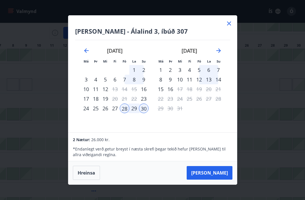
click at [219, 179] on button "[PERSON_NAME]" at bounding box center [210, 173] width 46 height 14
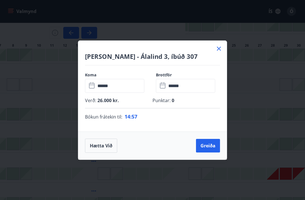
click at [165, 88] on icon at bounding box center [163, 86] width 6 height 6
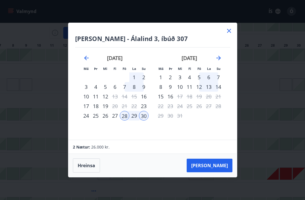
click at [160, 82] on div "1" at bounding box center [161, 77] width 10 height 10
click at [217, 172] on button "[PERSON_NAME]" at bounding box center [210, 165] width 46 height 14
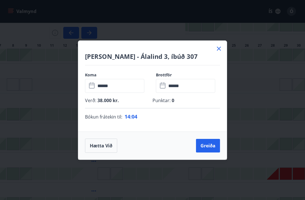
click at [92, 89] on icon at bounding box center [92, 85] width 7 height 7
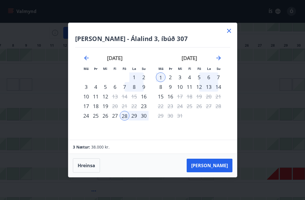
click at [134, 120] on div "29" at bounding box center [134, 116] width 10 height 10
click at [217, 172] on button "[PERSON_NAME]" at bounding box center [210, 165] width 46 height 14
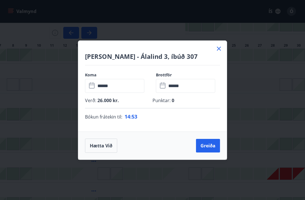
click at [164, 89] on icon at bounding box center [163, 85] width 7 height 7
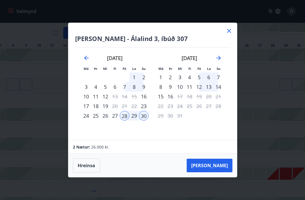
click at [162, 82] on div "1" at bounding box center [161, 77] width 10 height 10
click at [218, 172] on button "[PERSON_NAME]" at bounding box center [210, 165] width 46 height 14
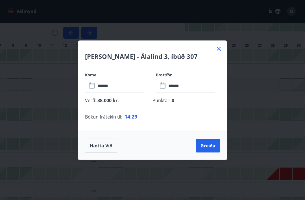
click at [102, 152] on button "Hætta við" at bounding box center [101, 145] width 32 height 14
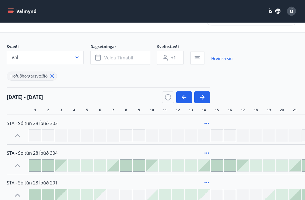
scroll to position [0, 0]
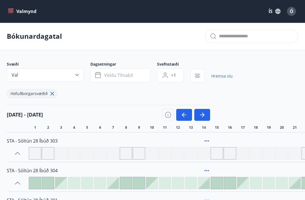
click at [101, 77] on icon "button" at bounding box center [98, 75] width 7 height 7
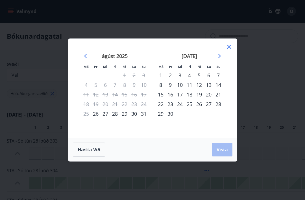
click at [225, 49] on div "[DATE] 1 2 3 4 5 6 7 8 9 10 11 12 13 14 15 16 17 18 19 20 21 22 23 24 25 26 27 …" at bounding box center [189, 91] width 75 height 93
click at [228, 47] on icon at bounding box center [229, 46] width 7 height 7
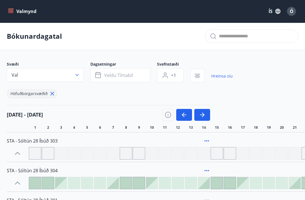
click at [11, 9] on icon "menu" at bounding box center [11, 9] width 6 height 1
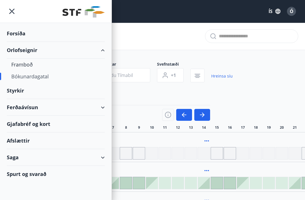
click at [28, 64] on div "Framboð" at bounding box center [55, 64] width 89 height 12
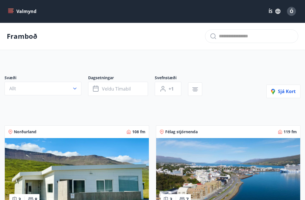
click at [76, 90] on icon "button" at bounding box center [75, 89] width 6 height 6
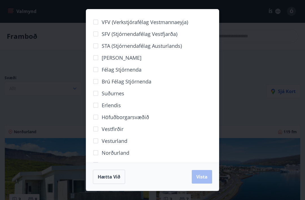
click at [142, 119] on span "Höfuðborgarsvæðið" at bounding box center [125, 116] width 47 height 7
click at [203, 178] on span "Vista" at bounding box center [201, 176] width 11 height 6
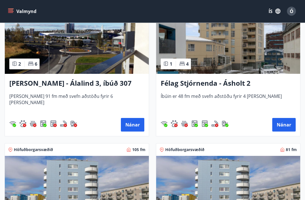
scroll to position [149, 0]
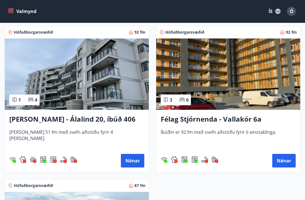
click at [136, 162] on button "Nánar" at bounding box center [132, 161] width 23 height 14
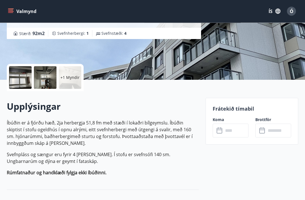
click at [219, 131] on icon at bounding box center [220, 130] width 7 height 7
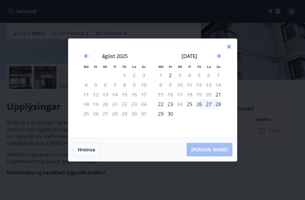
click at [219, 59] on icon "Move forward to switch to the next month." at bounding box center [218, 56] width 7 height 7
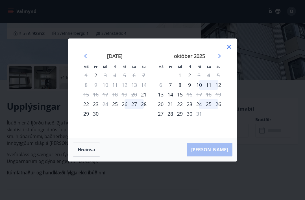
click at [219, 58] on icon "Move forward to switch to the next month." at bounding box center [218, 56] width 5 height 5
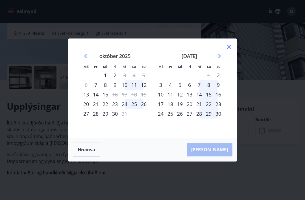
click at [218, 59] on icon "Move forward to switch to the next month." at bounding box center [218, 56] width 7 height 7
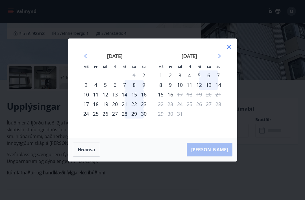
click at [228, 50] on icon at bounding box center [229, 46] width 7 height 7
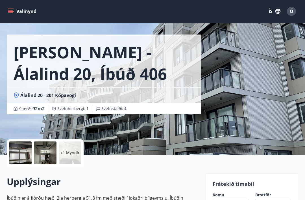
scroll to position [0, 0]
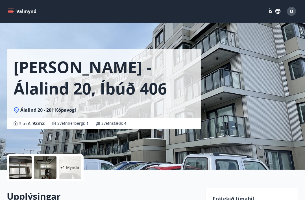
click at [12, 12] on icon "menu" at bounding box center [11, 11] width 6 height 6
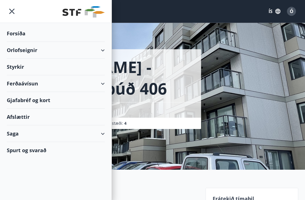
click at [101, 51] on div "Orlofseignir" at bounding box center [56, 50] width 98 height 17
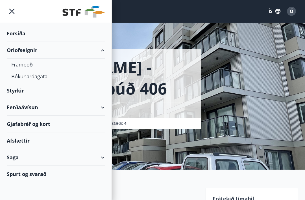
click at [28, 65] on div "Framboð" at bounding box center [55, 64] width 89 height 12
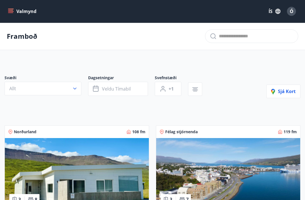
click at [77, 90] on icon "button" at bounding box center [75, 89] width 6 height 6
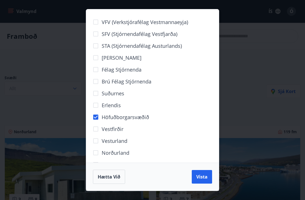
click at [203, 174] on span "Vista" at bounding box center [201, 176] width 11 height 6
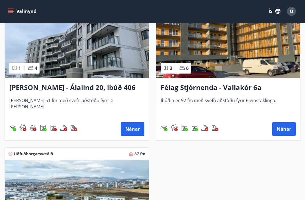
scroll to position [603, 0]
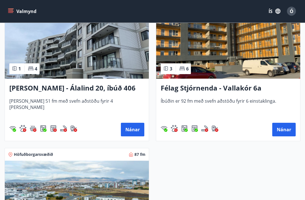
click at [228, 127] on button "Nánar" at bounding box center [283, 130] width 23 height 14
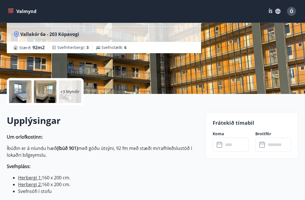
scroll to position [77, 0]
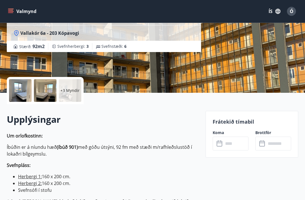
click at [221, 145] on icon at bounding box center [220, 143] width 7 height 7
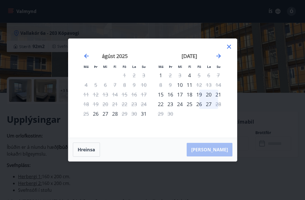
click at [219, 59] on icon "Move forward to switch to the next month." at bounding box center [218, 56] width 7 height 7
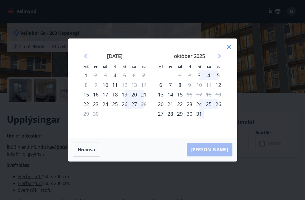
click at [217, 59] on icon "Move forward to switch to the next month." at bounding box center [218, 56] width 7 height 7
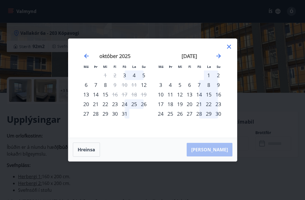
click at [218, 59] on icon "Move forward to switch to the next month." at bounding box center [218, 56] width 7 height 7
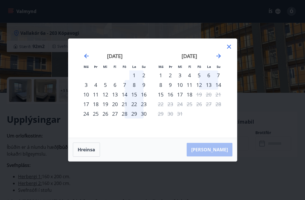
click at [228, 50] on icon at bounding box center [229, 46] width 7 height 7
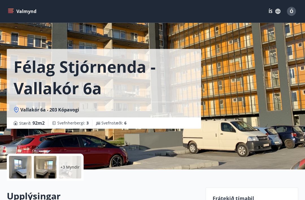
scroll to position [0, 0]
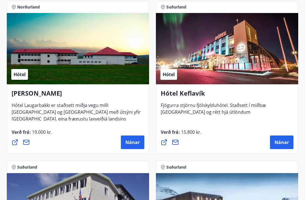
scroll to position [2012, 0]
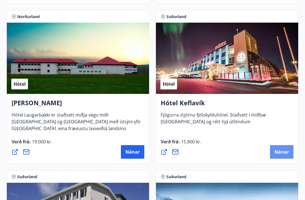
click at [282, 150] on span "Nánar" at bounding box center [281, 151] width 14 height 6
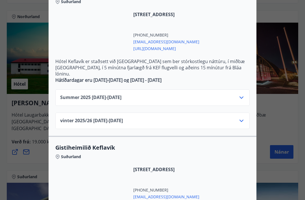
scroll to position [145, 0]
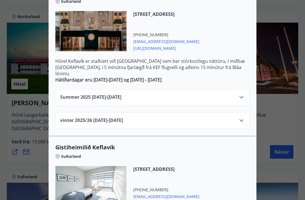
click at [239, 94] on icon at bounding box center [241, 97] width 7 height 7
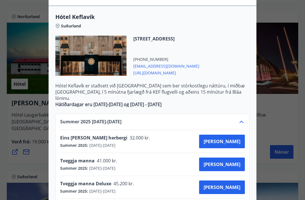
scroll to position [121, 0]
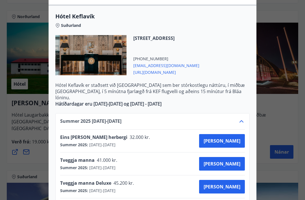
click at [276, 102] on div at bounding box center [152, 100] width 305 height 200
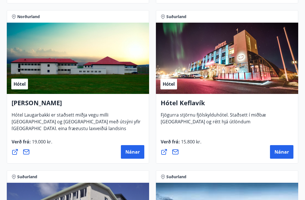
click at [285, 150] on span "Nánar" at bounding box center [281, 151] width 14 height 6
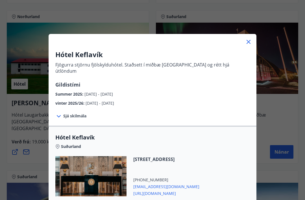
click at [59, 113] on icon at bounding box center [58, 116] width 7 height 7
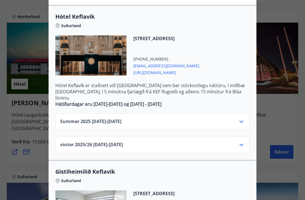
scroll to position [174, 0]
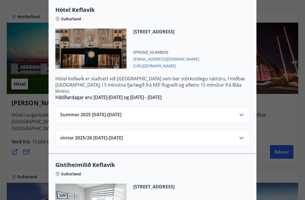
click at [241, 134] on icon at bounding box center [241, 137] width 7 height 7
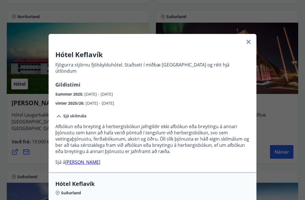
scroll to position [0, 0]
click at [247, 40] on icon at bounding box center [248, 42] width 4 height 4
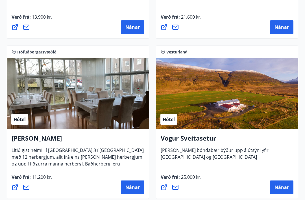
scroll to position [1489, 0]
